Goal: Information Seeking & Learning: Learn about a topic

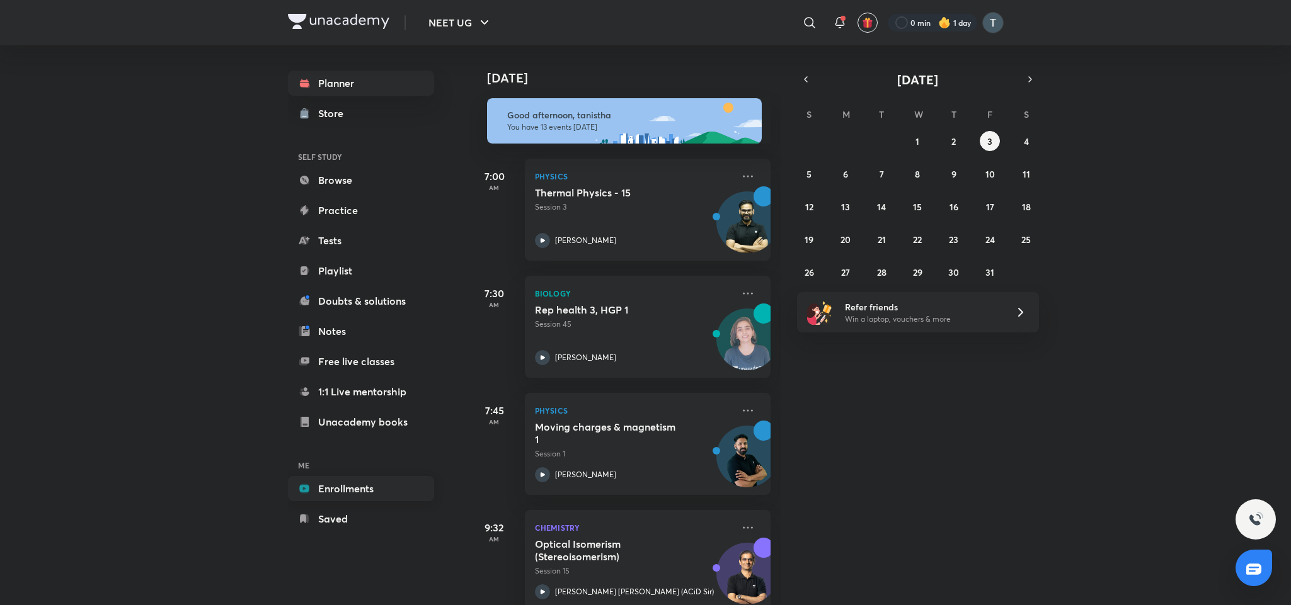
click at [345, 497] on link "Enrollments" at bounding box center [361, 488] width 146 height 25
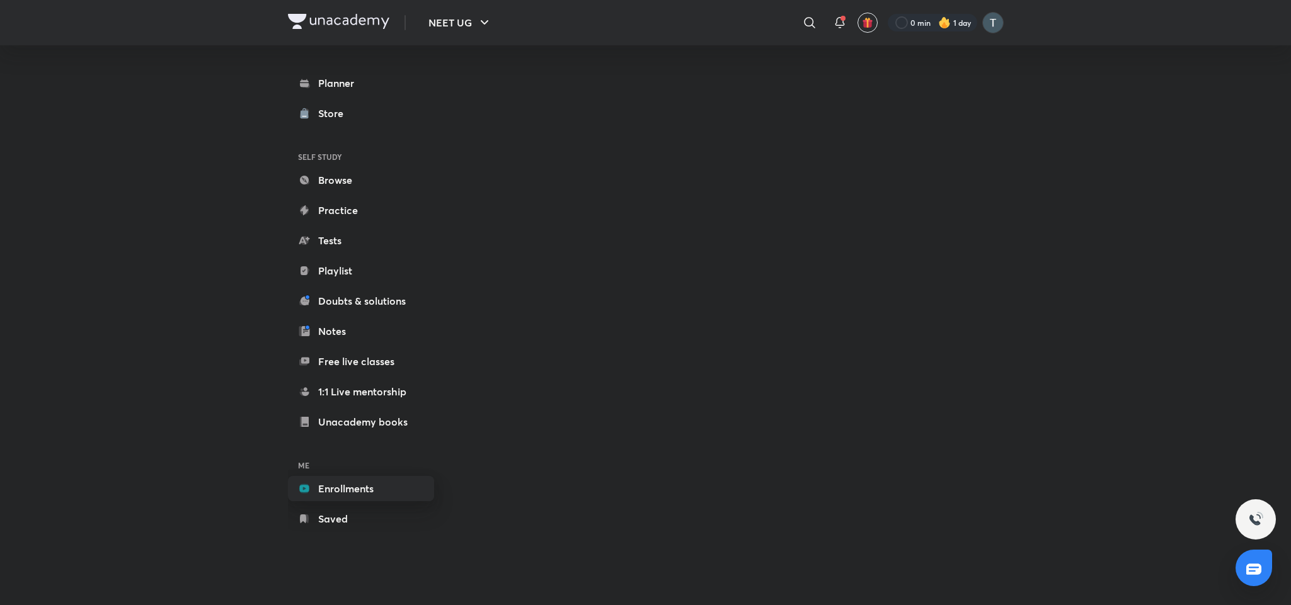
click at [389, 493] on link "Enrollments" at bounding box center [361, 488] width 146 height 25
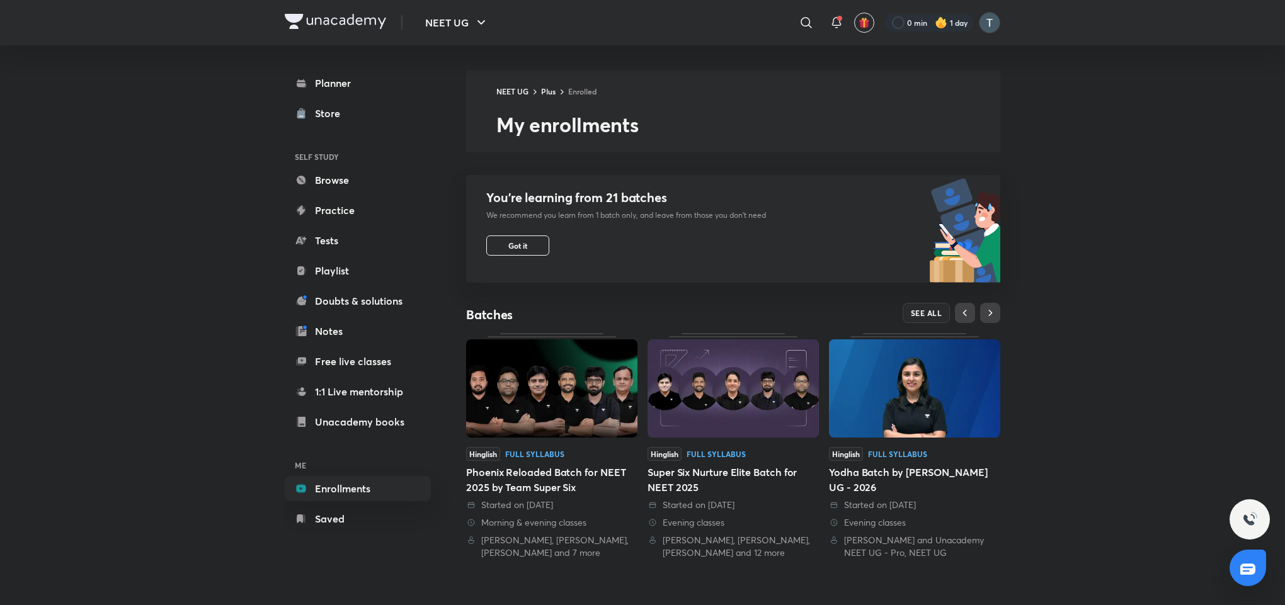
click at [605, 410] on img at bounding box center [551, 389] width 171 height 98
click at [932, 322] on button "SEE ALL" at bounding box center [927, 313] width 48 height 20
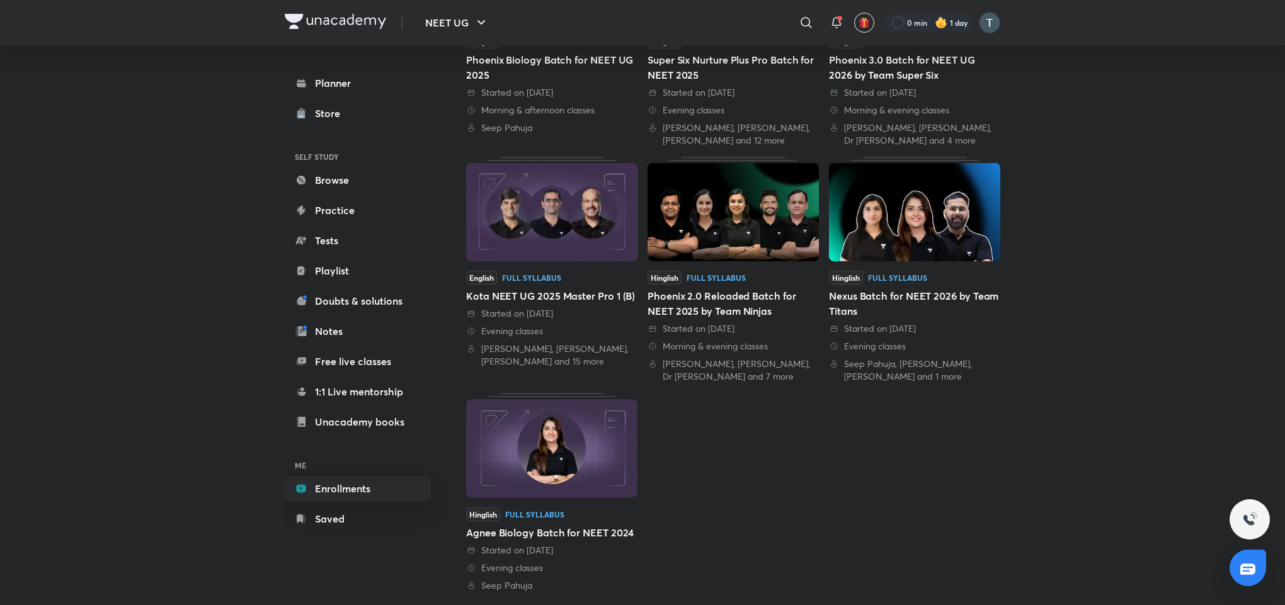
scroll to position [505, 0]
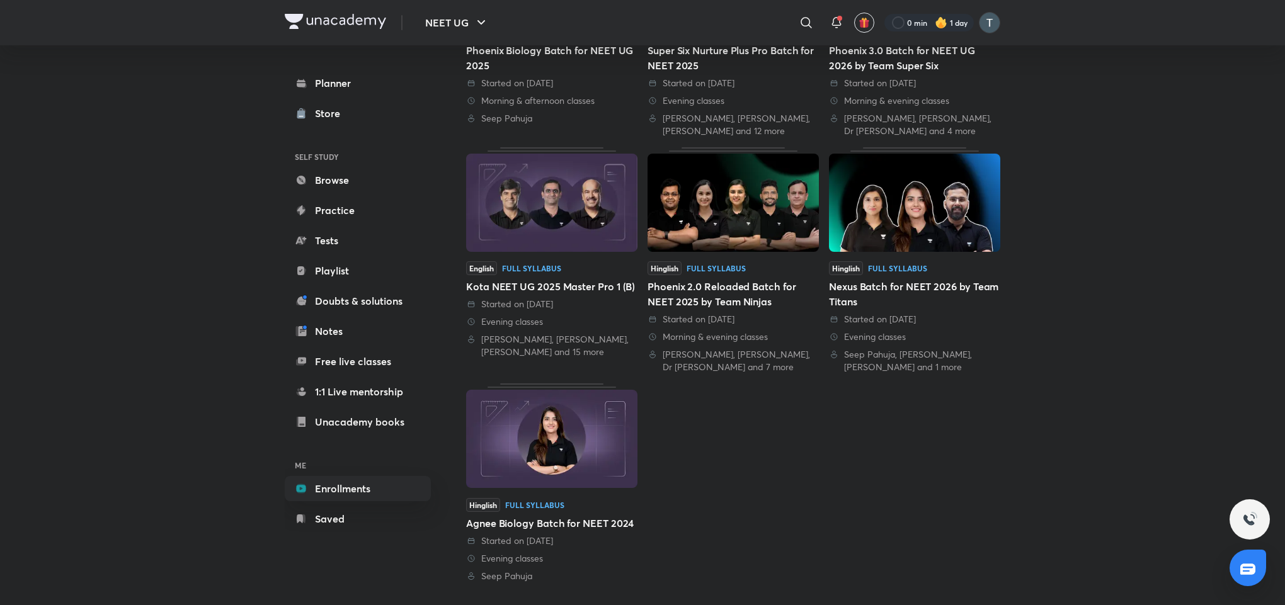
click at [739, 201] on img at bounding box center [733, 203] width 171 height 98
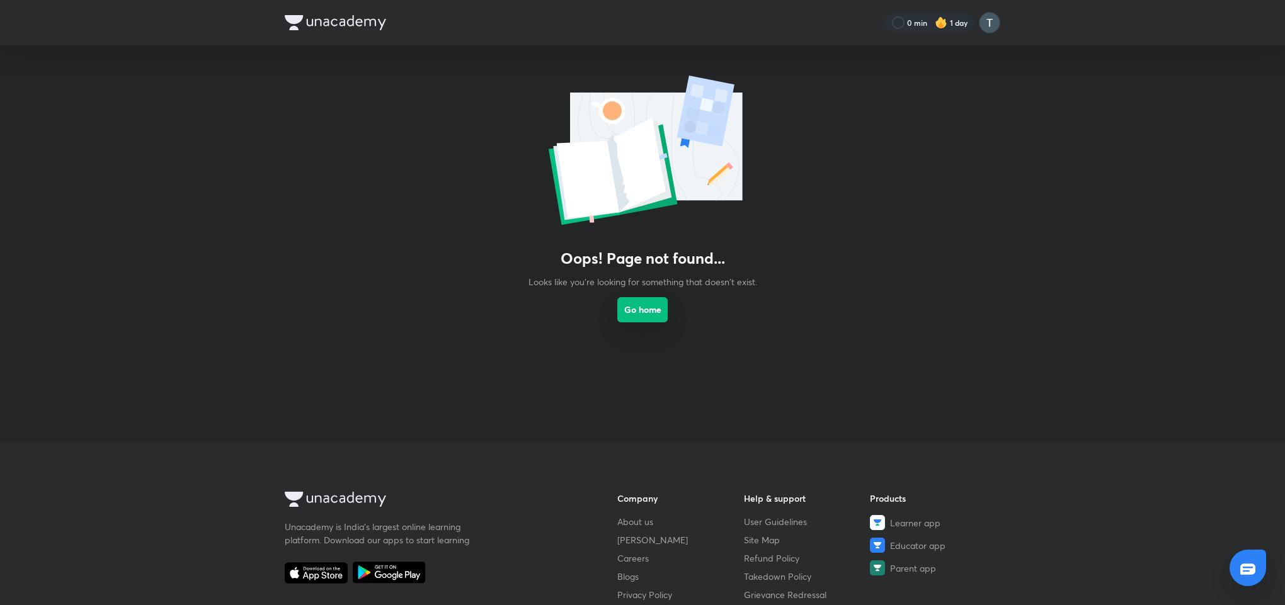
click at [648, 318] on button "Go home" at bounding box center [642, 309] width 50 height 25
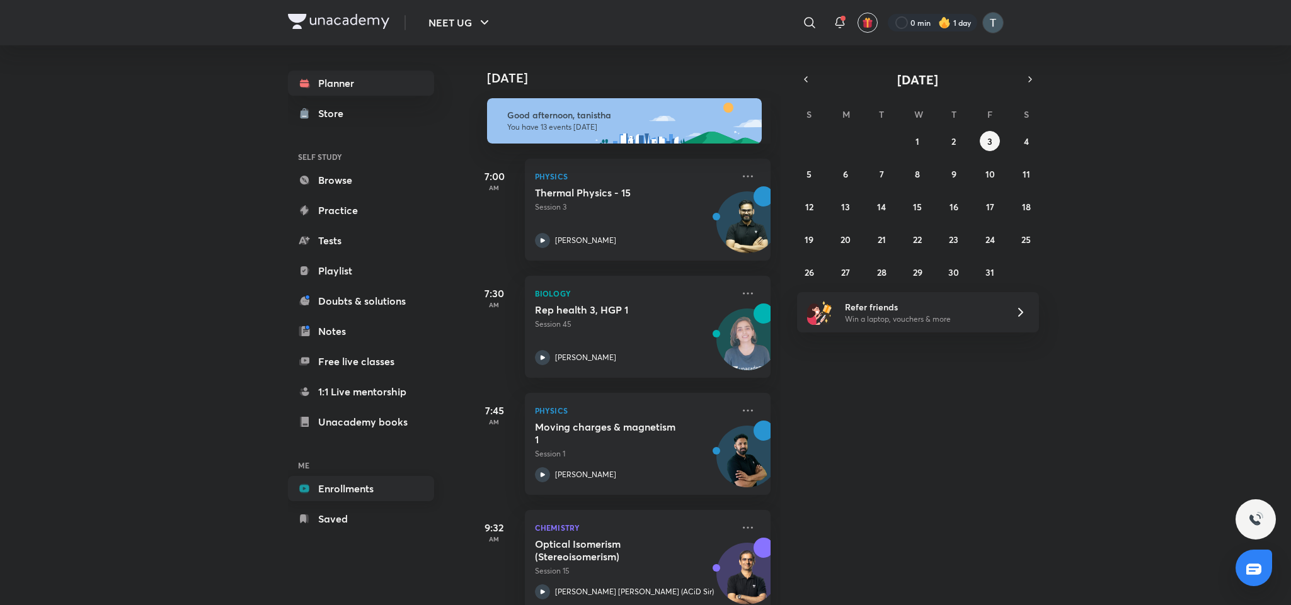
click at [367, 477] on link "Enrollments" at bounding box center [361, 488] width 146 height 25
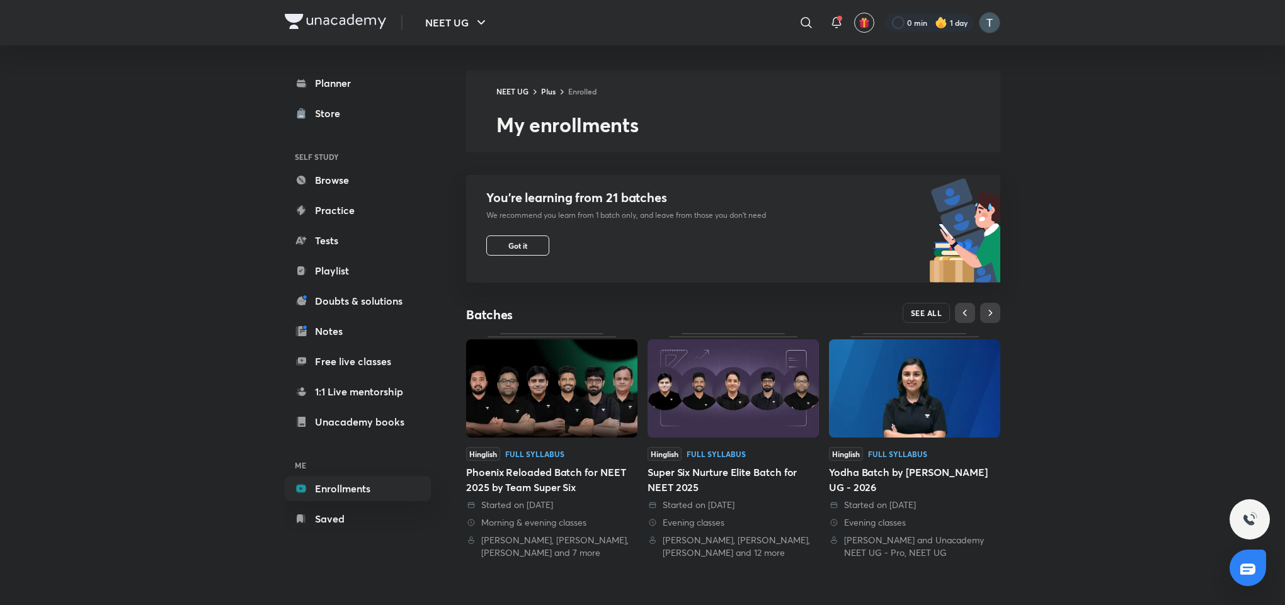
click at [930, 318] on button "SEE ALL" at bounding box center [927, 313] width 48 height 20
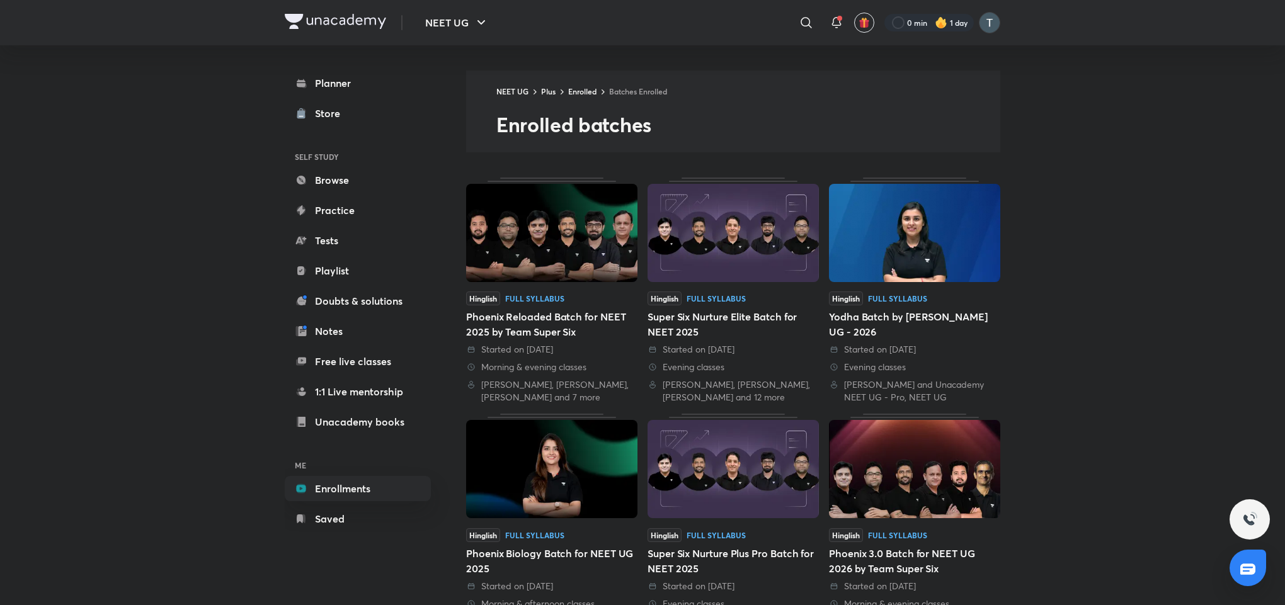
click at [893, 484] on img at bounding box center [914, 469] width 171 height 98
click at [569, 251] on img at bounding box center [551, 233] width 171 height 98
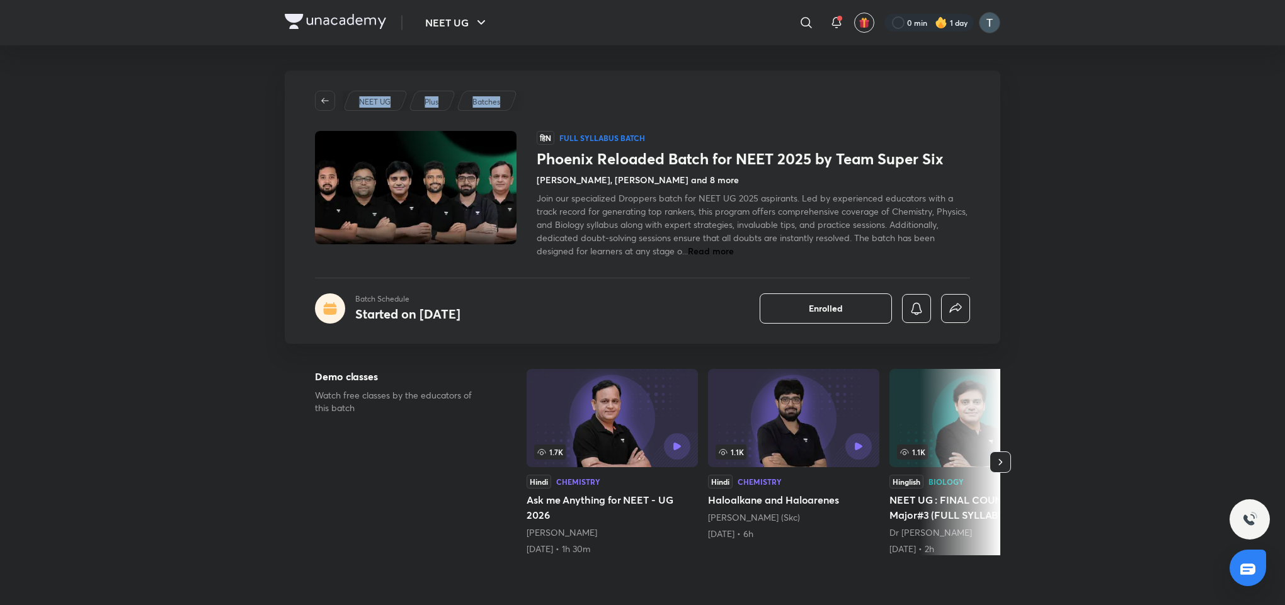
drag, startPoint x: 1253, startPoint y: 62, endPoint x: 1270, endPoint y: -8, distance: 72.0
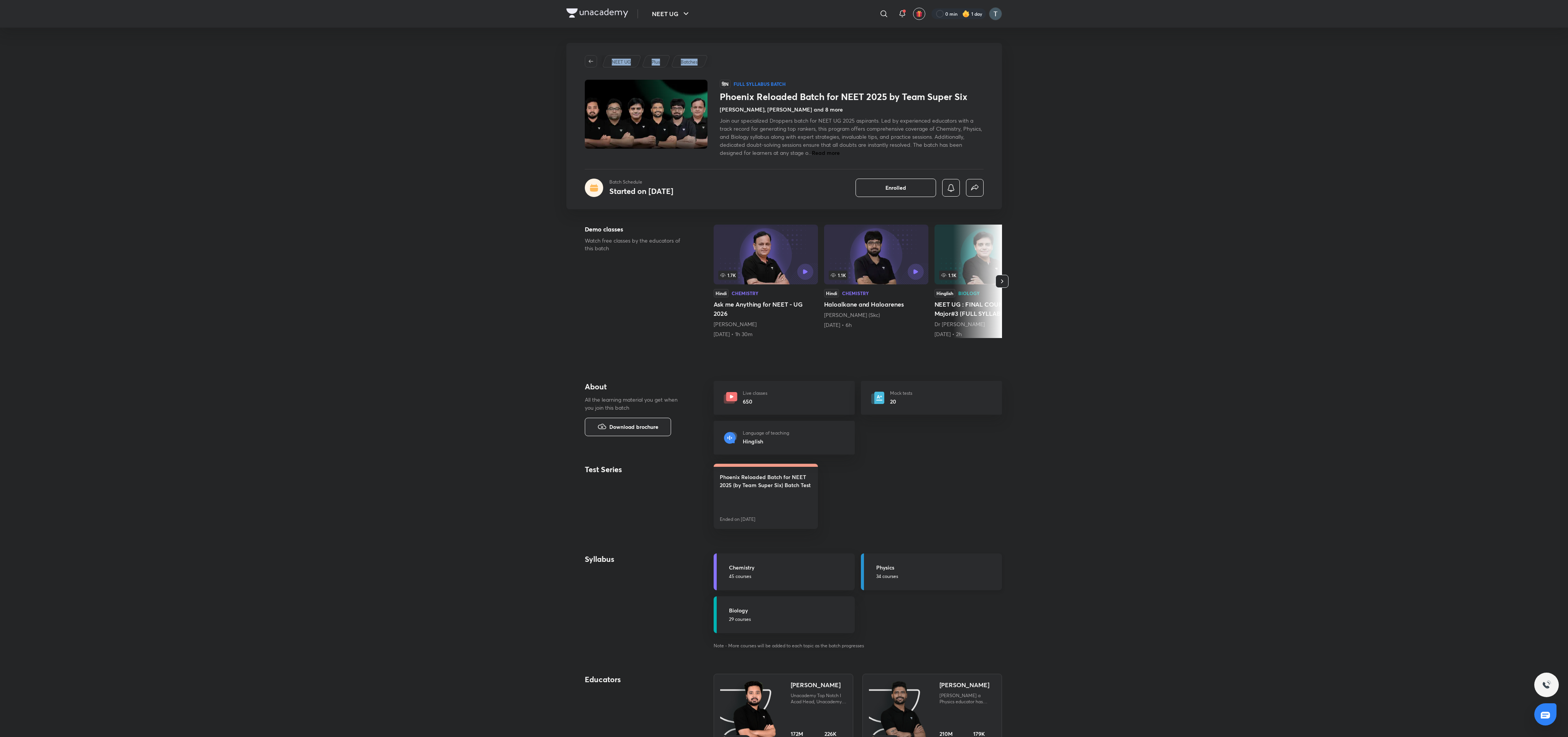
drag, startPoint x: 773, startPoint y: -5, endPoint x: 915, endPoint y: 566, distance: 588.4
click at [782, 368] on link "Physics 34 courses" at bounding box center [931, 572] width 141 height 37
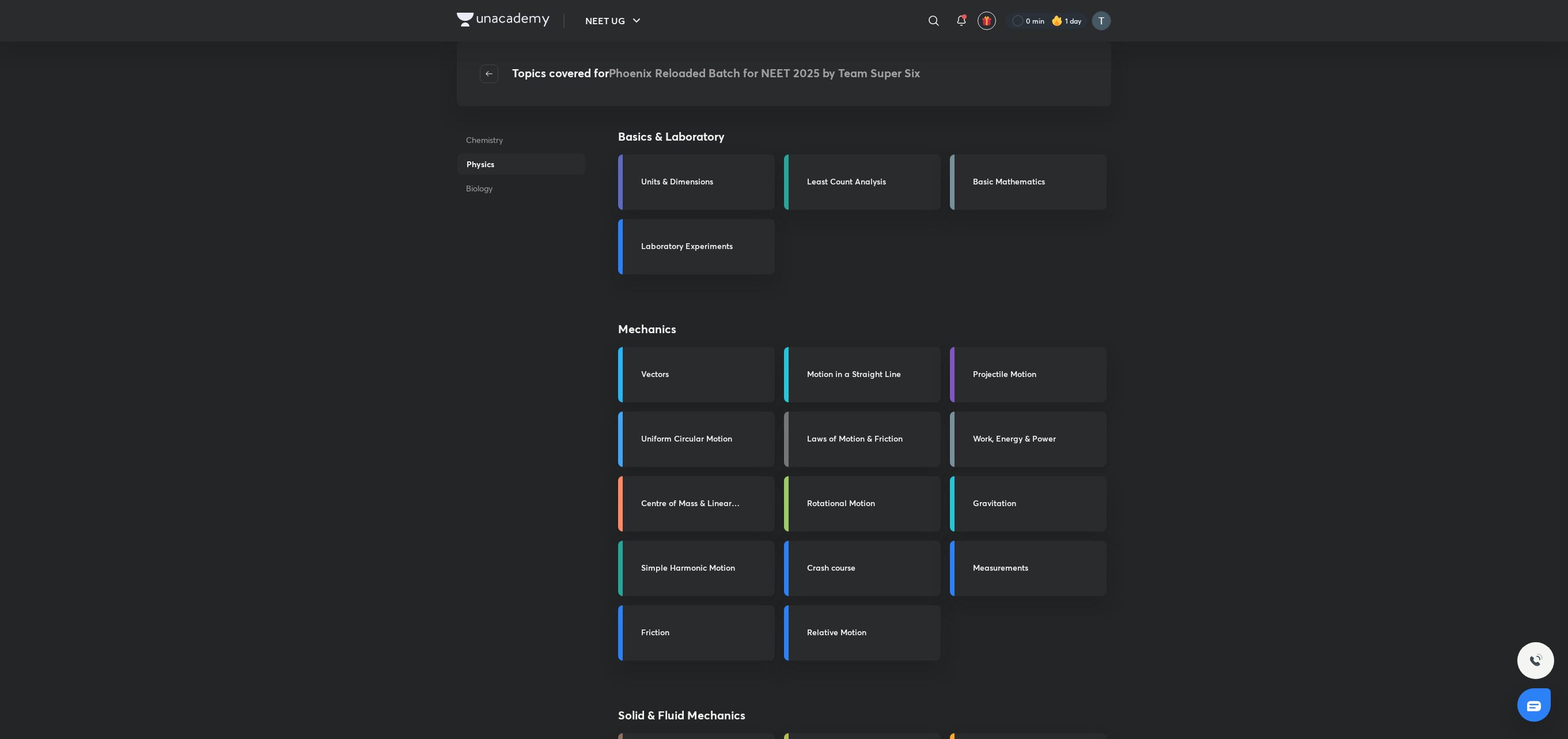
drag, startPoint x: 2310, startPoint y: 33, endPoint x: 1005, endPoint y: 430, distance: 1364.1
click at [1005, 430] on link "Work, Energy & Power" at bounding box center [1028, 439] width 156 height 55
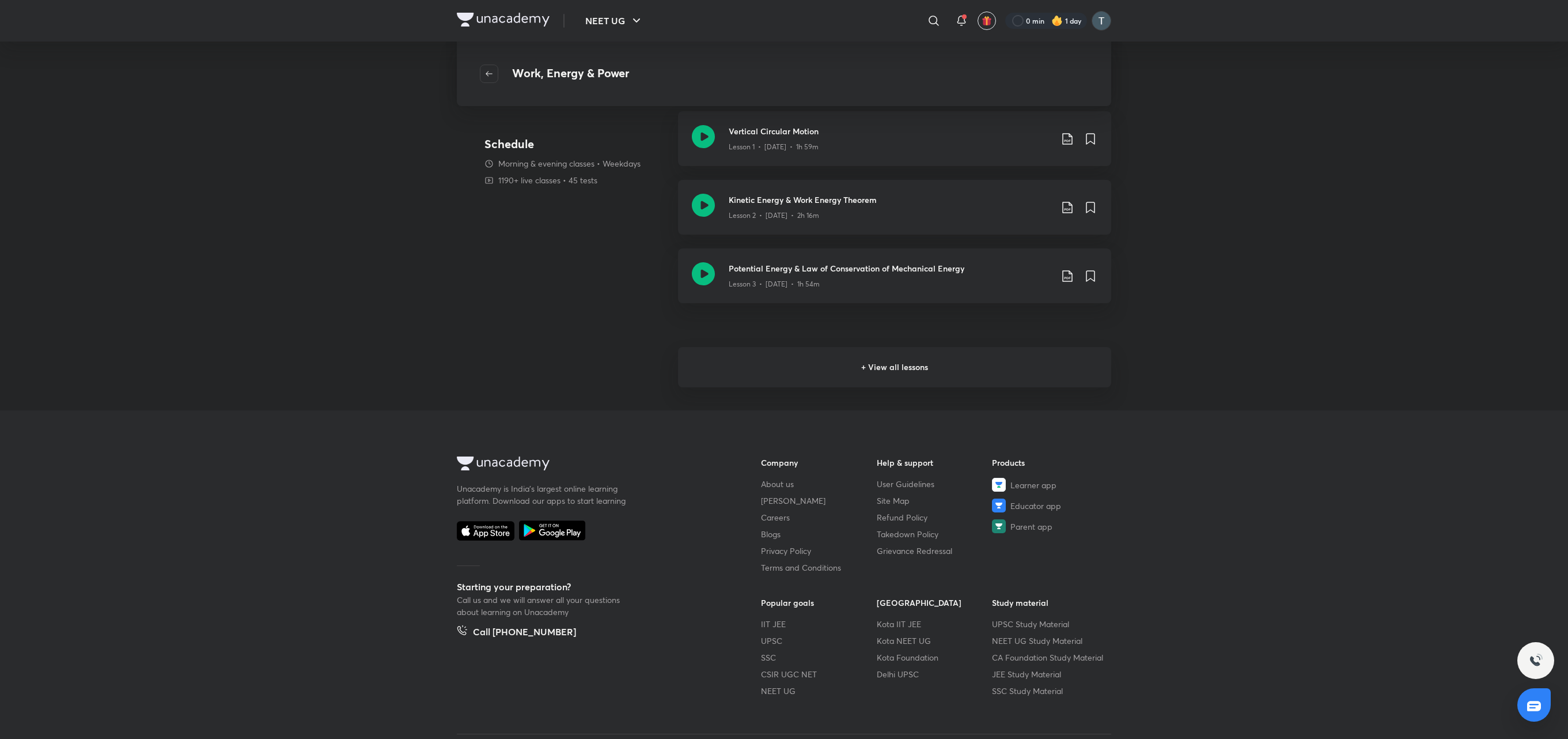
scroll to position [249, 0]
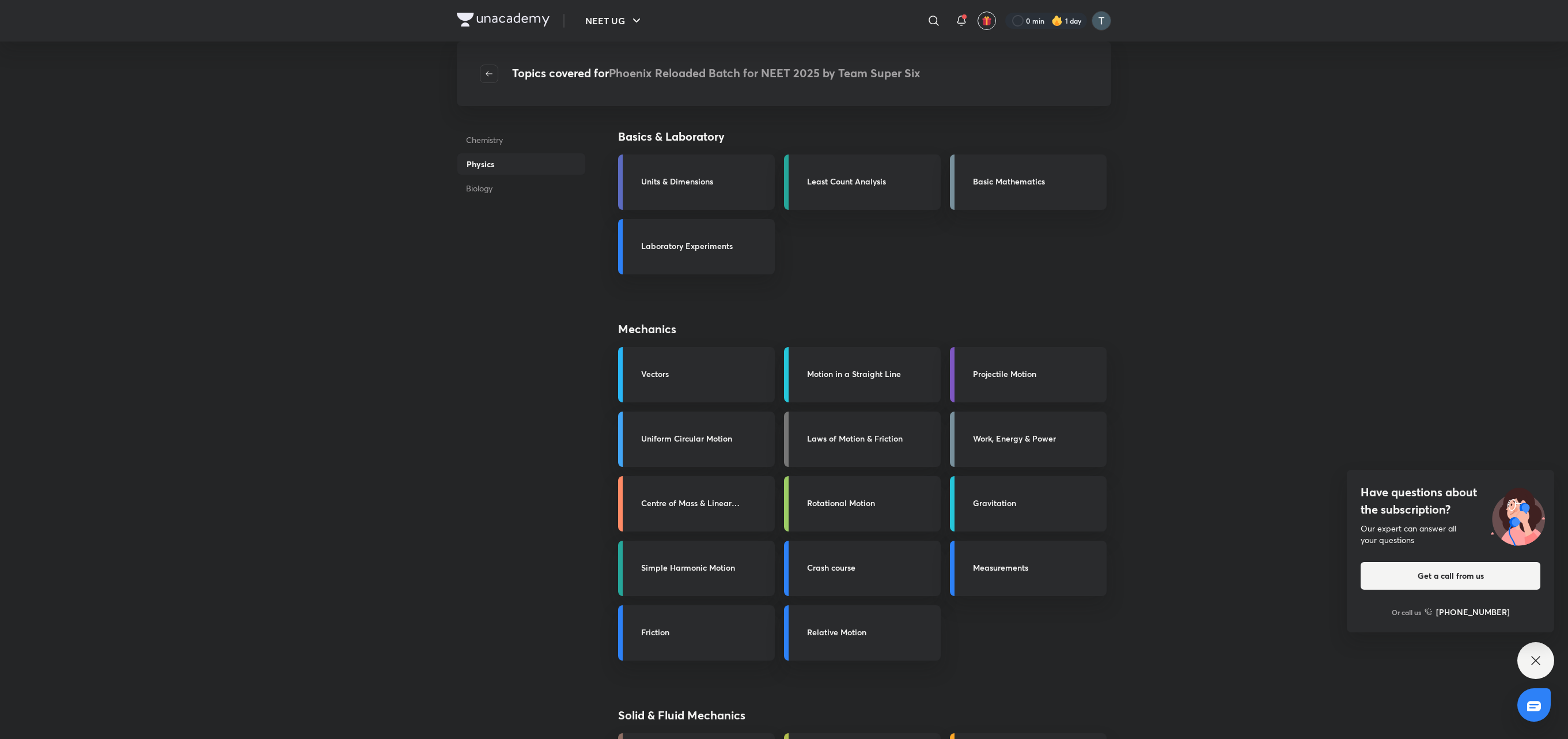
click at [1175, 553] on icon at bounding box center [1535, 659] width 14 height 14
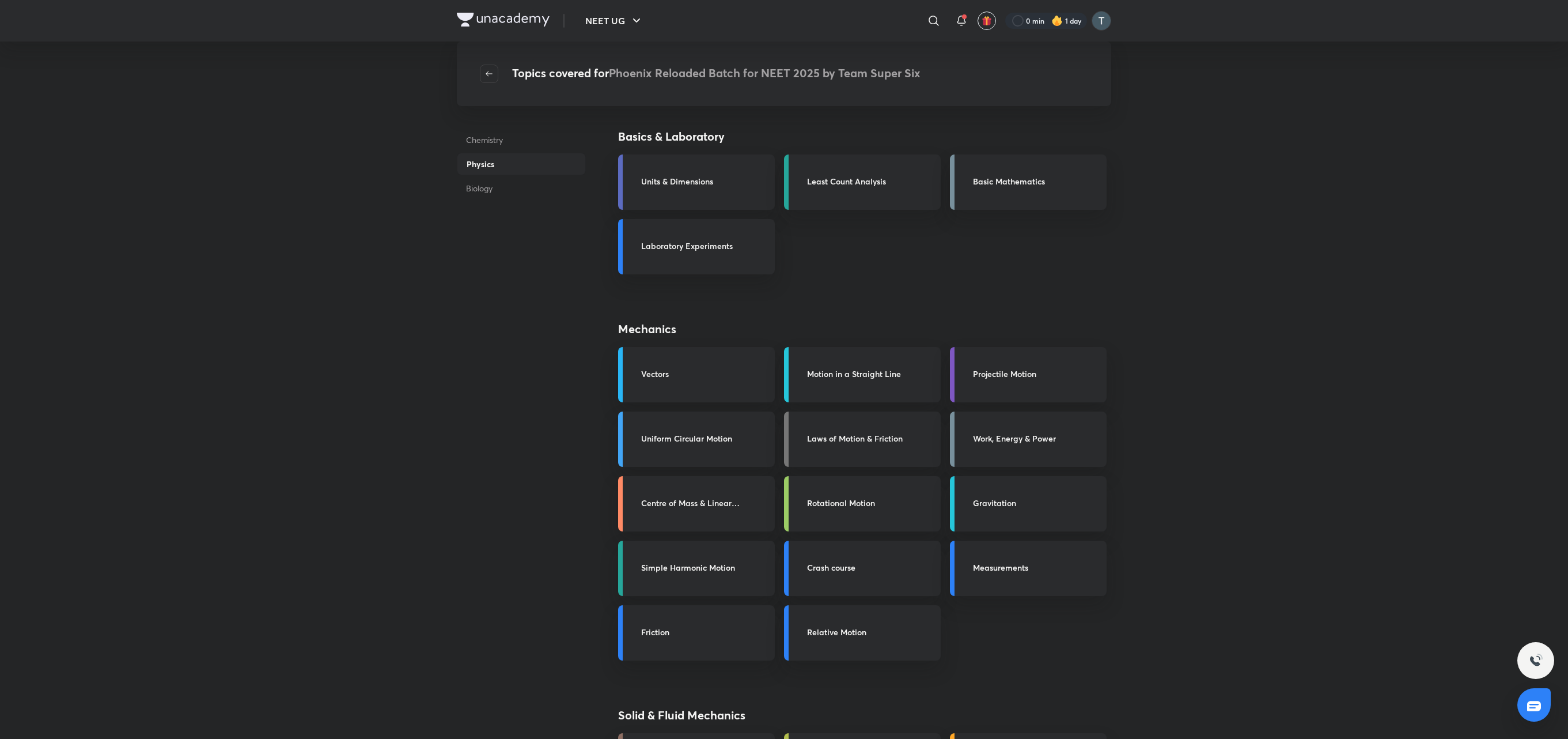
click at [1175, 553] on img at bounding box center [1535, 659] width 14 height 14
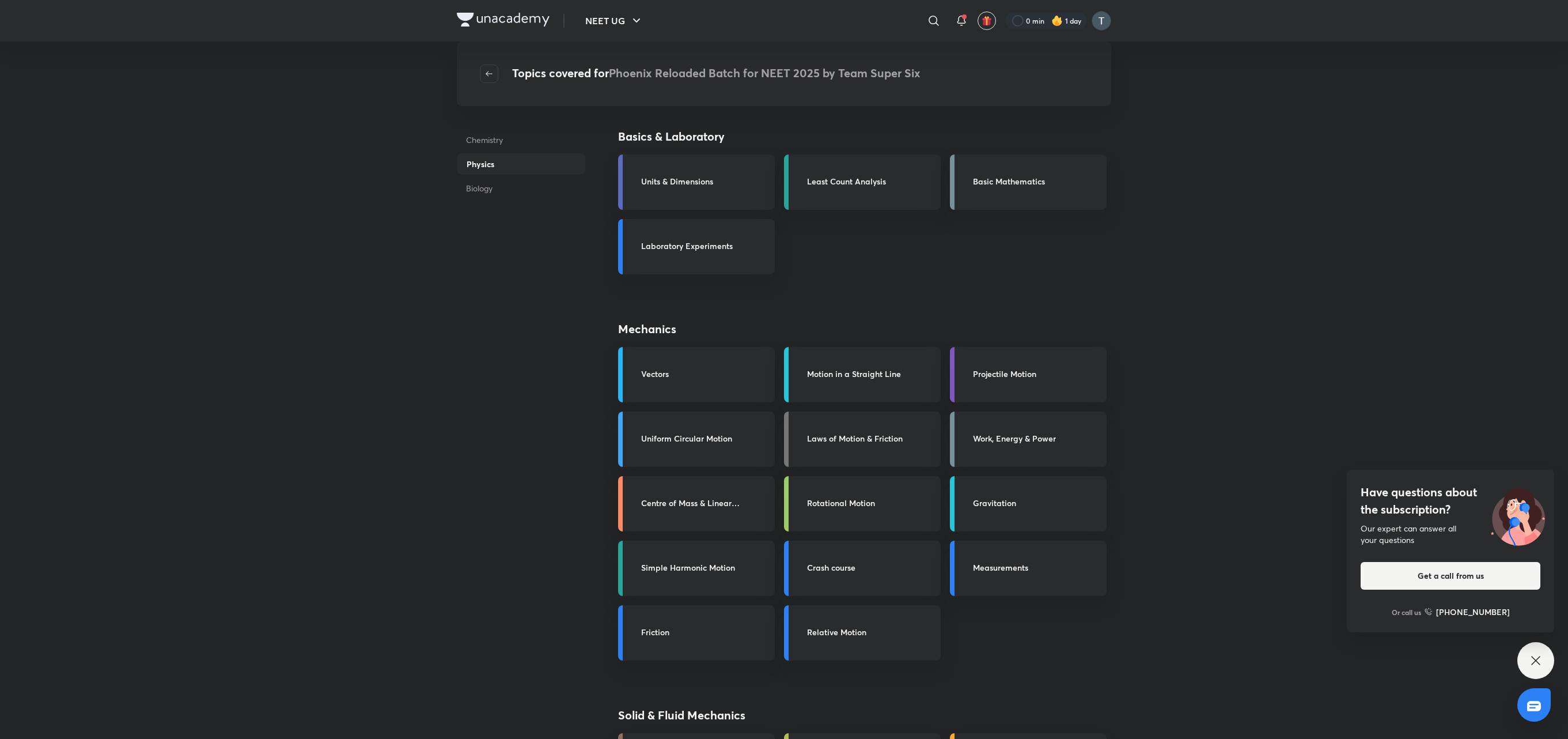
scroll to position [647, 0]
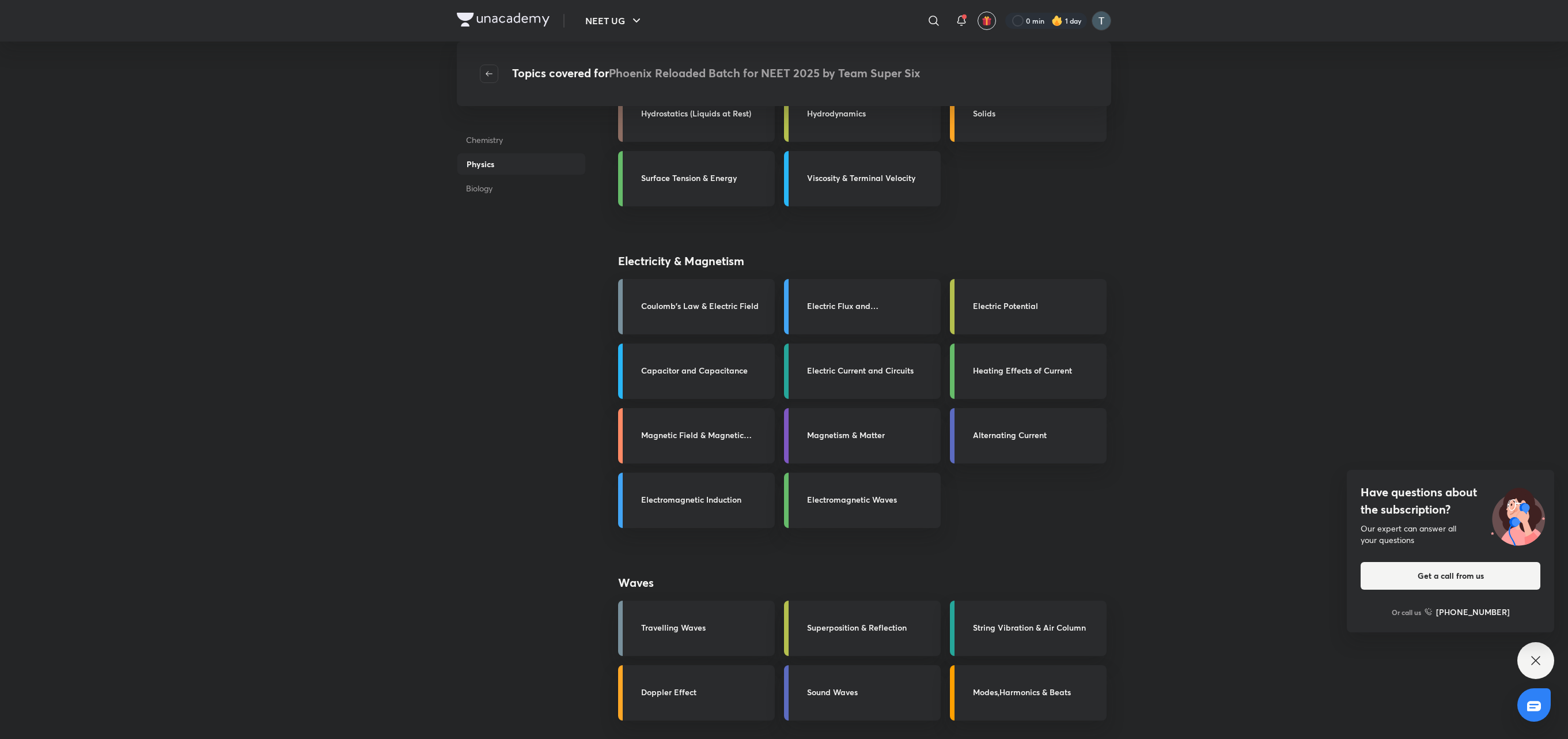
click at [855, 382] on link "Electric Current and Circuits" at bounding box center [861, 370] width 156 height 55
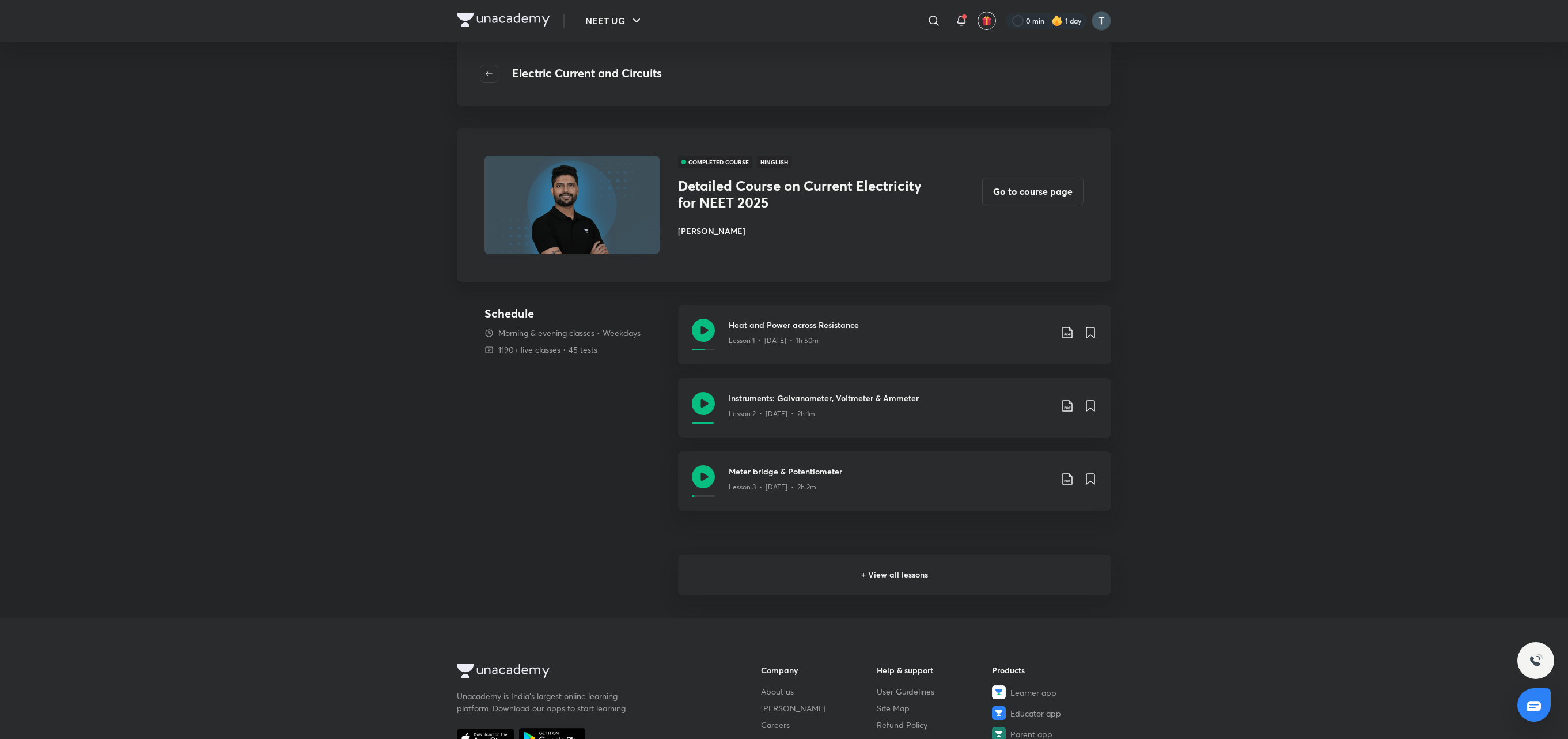
click at [826, 553] on h6 "+ View all lessons" at bounding box center [894, 574] width 433 height 40
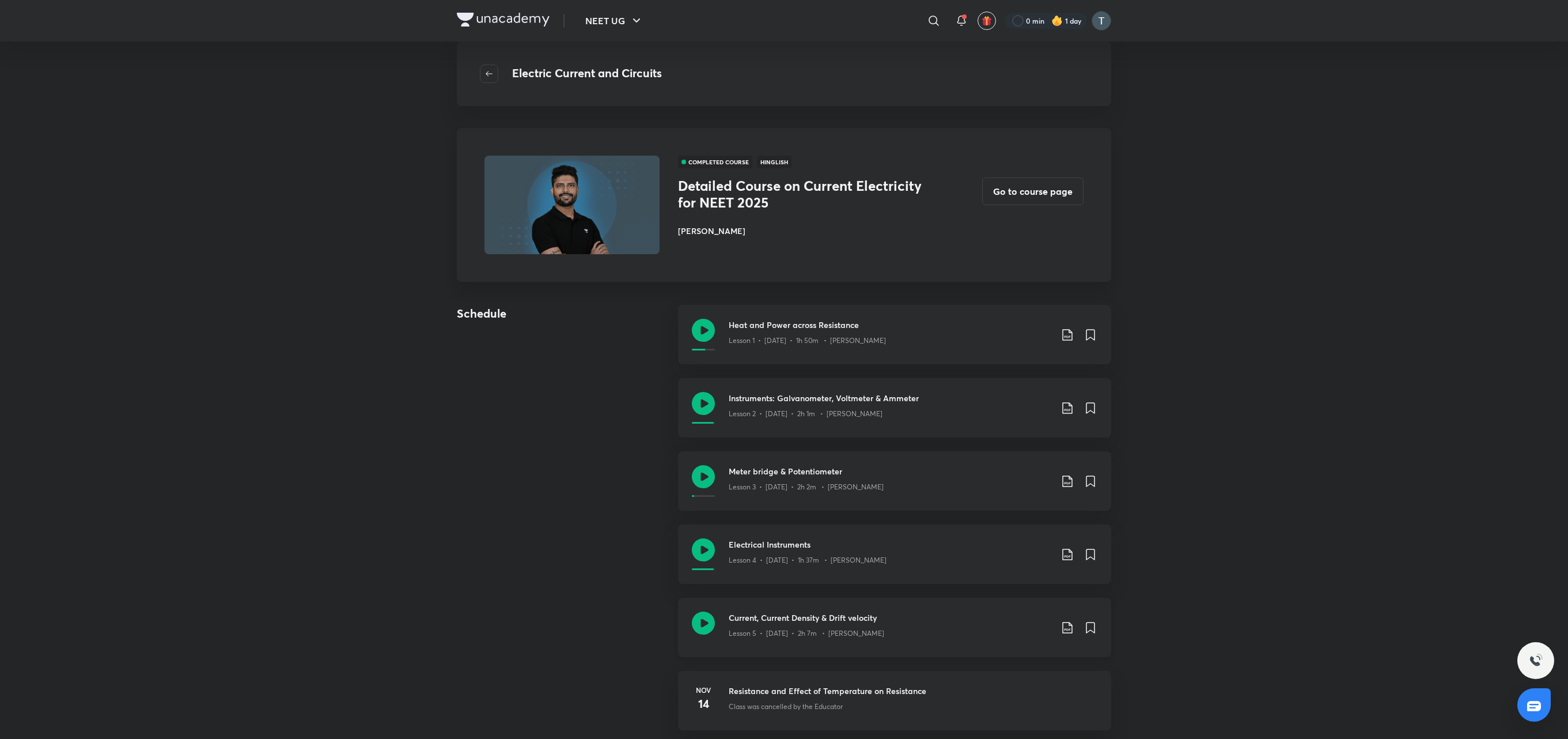
click at [811, 553] on h3 "Current, Current Density & Drift velocity" at bounding box center [890, 616] width 323 height 12
